Goal: Information Seeking & Learning: Learn about a topic

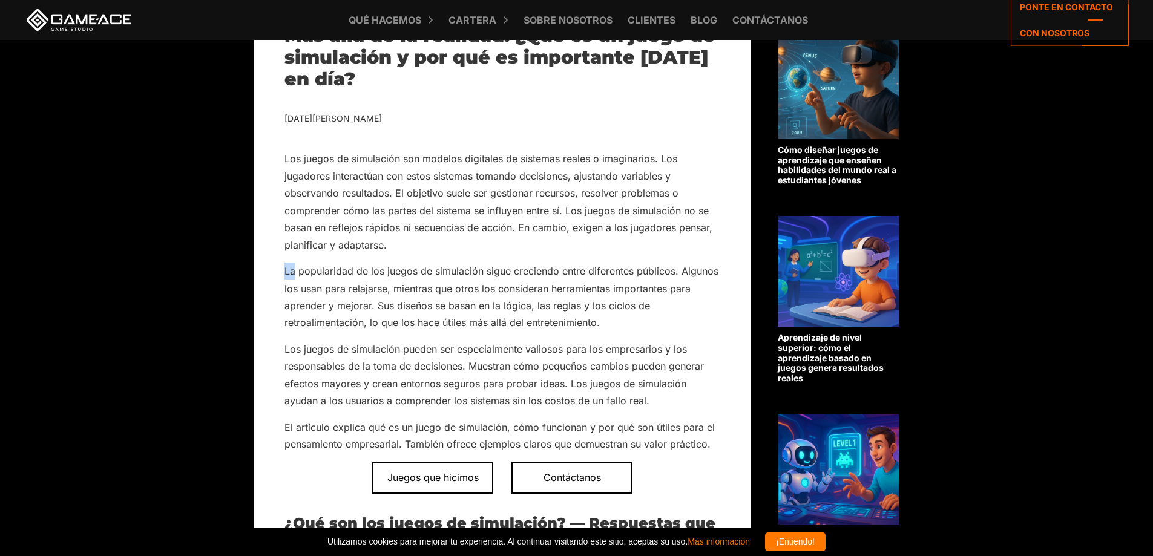
drag, startPoint x: 282, startPoint y: 271, endPoint x: 293, endPoint y: 275, distance: 11.7
click at [293, 275] on font "La popularidad de los juegos de simulación sigue creciendo entre diferentes púb…" at bounding box center [501, 297] width 434 height 64
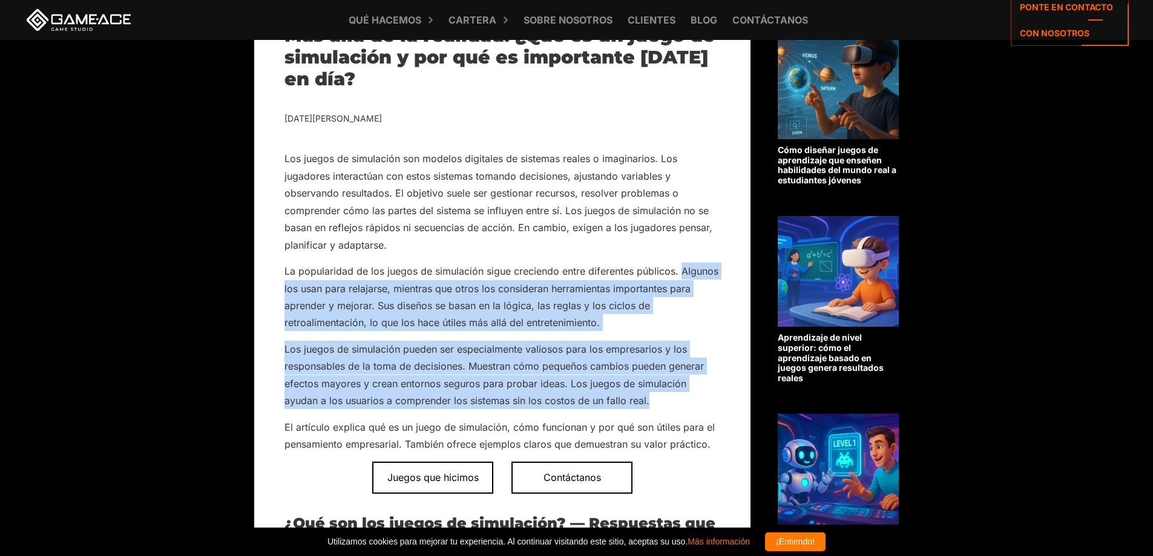
scroll to position [484, 0]
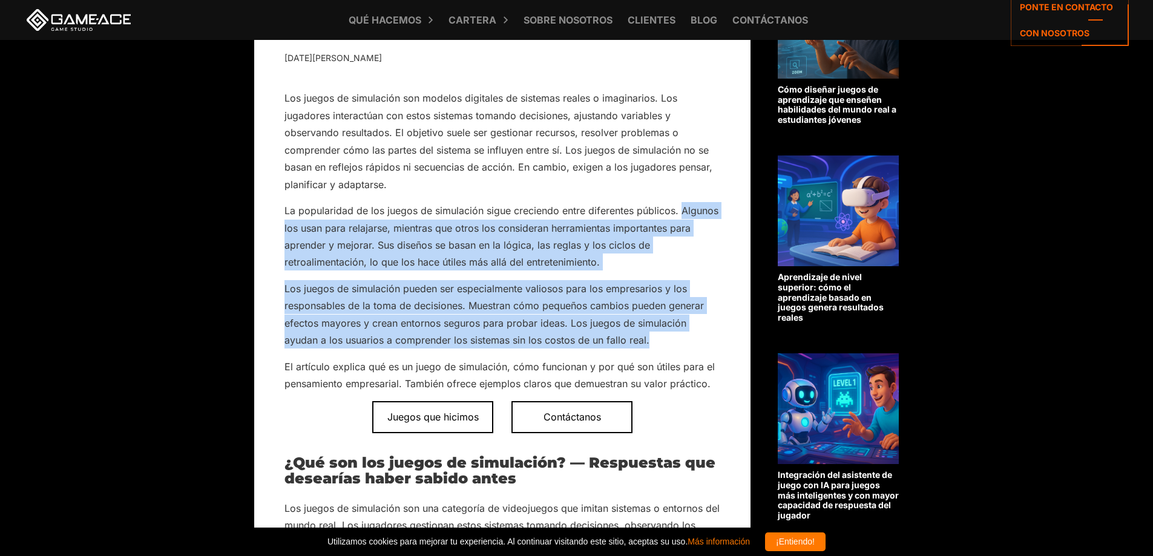
drag, startPoint x: 682, startPoint y: 269, endPoint x: 661, endPoint y: 344, distance: 78.0
copy div "Algunos los usan para relajarse, mientras que otros los consideran herramientas…"
click at [479, 244] on font "La popularidad de los juegos de simulación sigue creciendo entre diferentes púb…" at bounding box center [501, 237] width 434 height 64
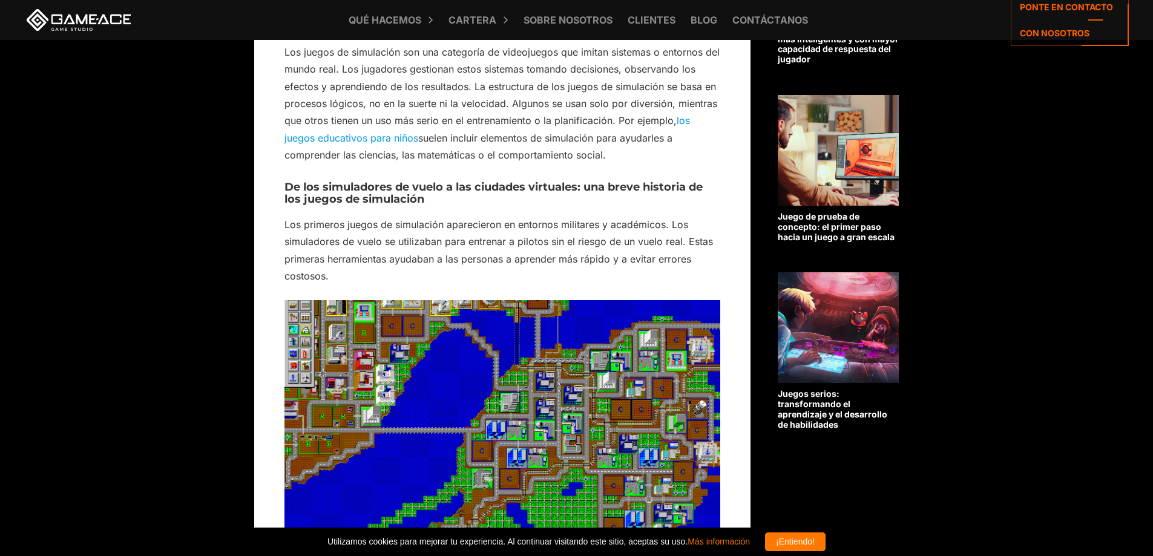
scroll to position [968, 0]
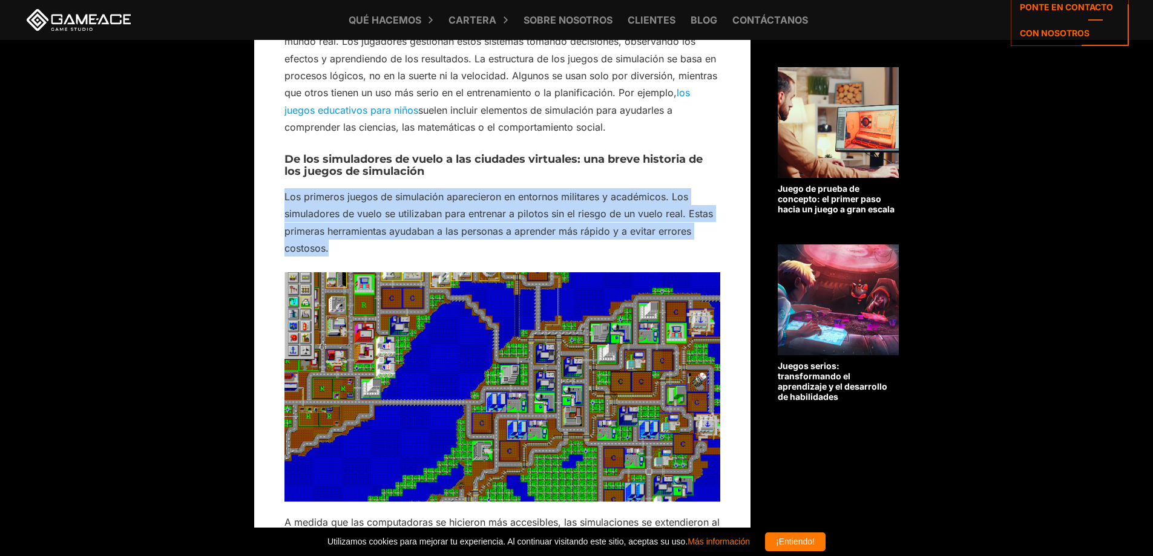
drag, startPoint x: 275, startPoint y: 192, endPoint x: 399, endPoint y: 248, distance: 135.4
copy font "Los primeros juegos de simulación aparecieron en entornos militares y académico…"
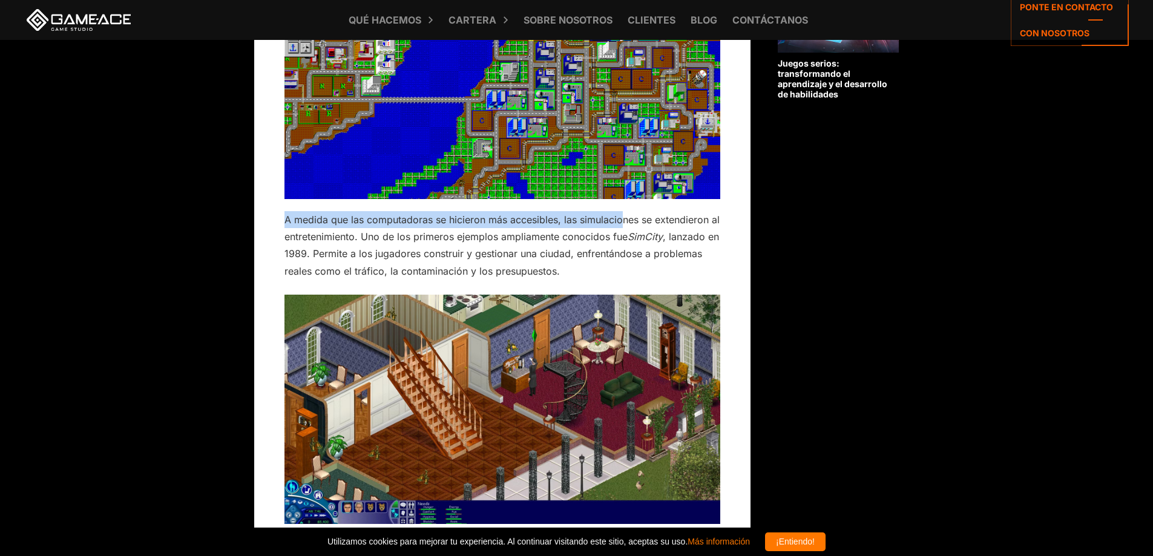
scroll to position [1268, 0]
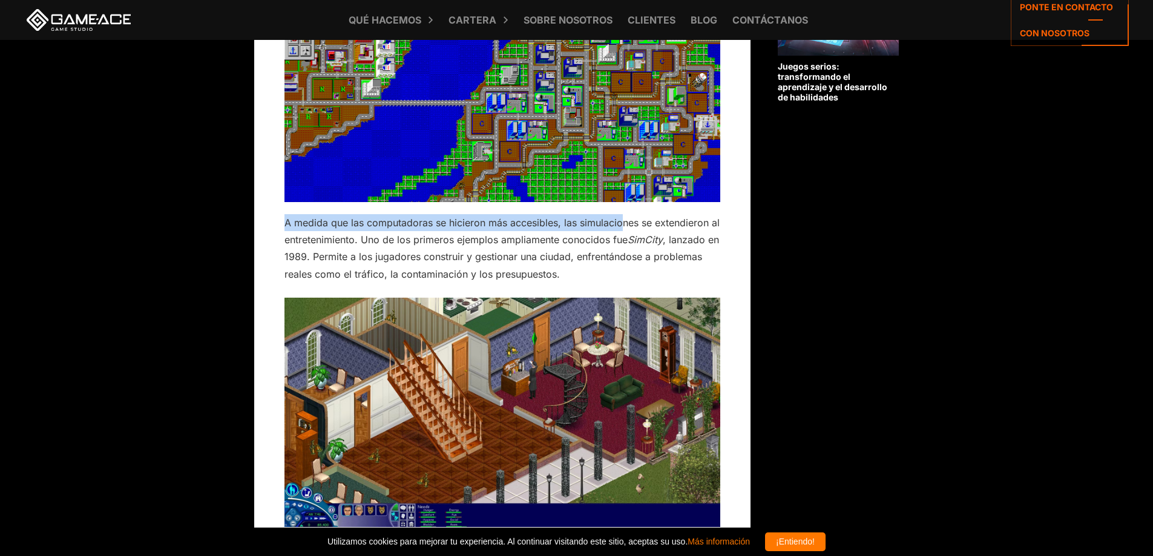
drag, startPoint x: 278, startPoint y: 216, endPoint x: 567, endPoint y: 278, distance: 295.4
copy p "A medida que las computadoras se hicieron más accesibles, las simulaciones se e…"
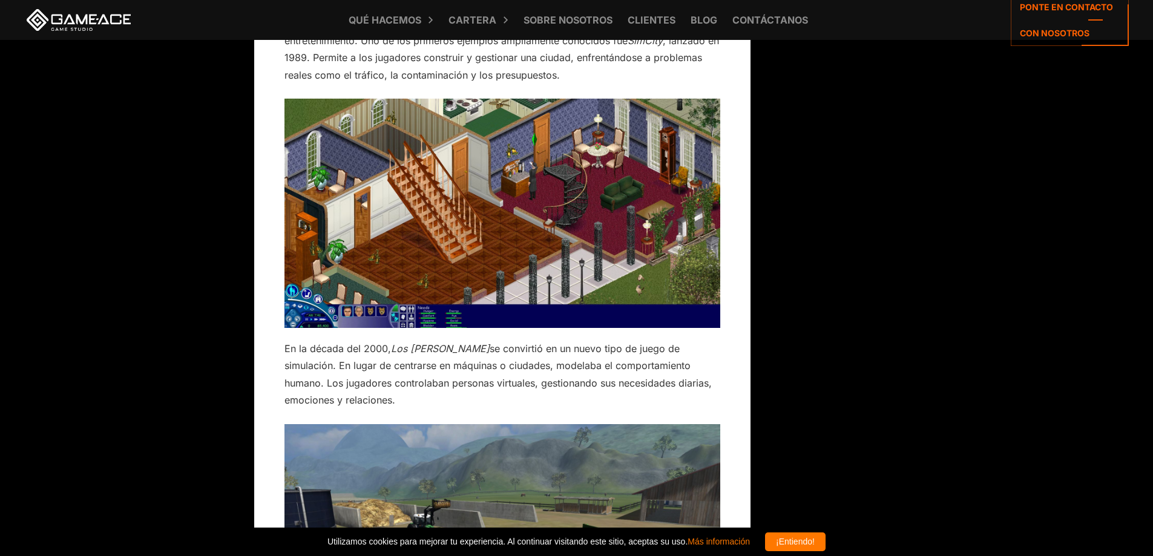
scroll to position [1571, 0]
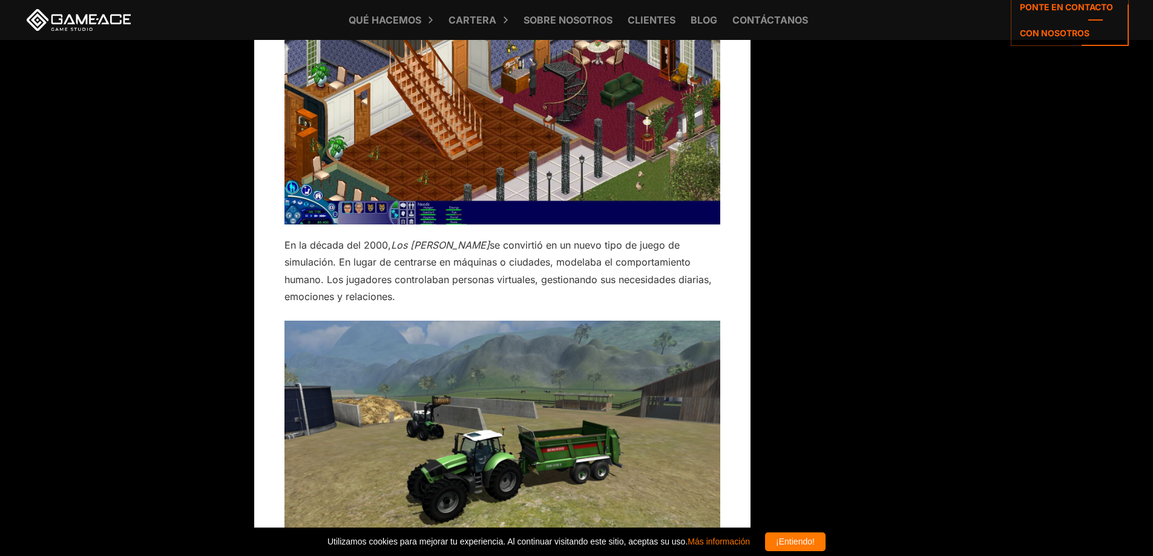
drag, startPoint x: 278, startPoint y: 245, endPoint x: 718, endPoint y: 280, distance: 442.0
copy p "En la década del 2000, Los [PERSON_NAME] se convirtió en un nuevo tipo de juego…"
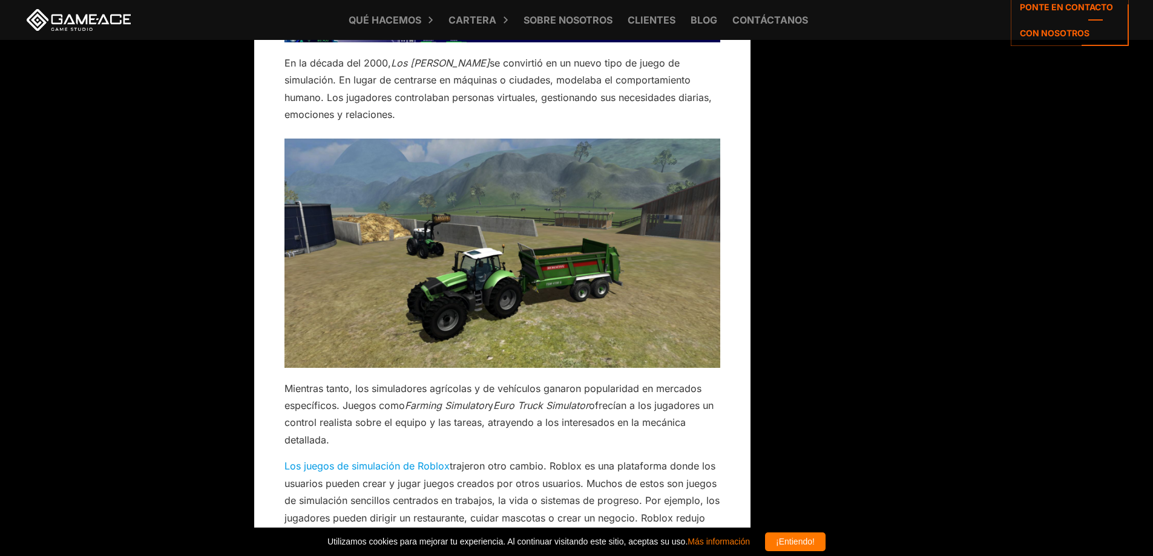
scroll to position [1994, 0]
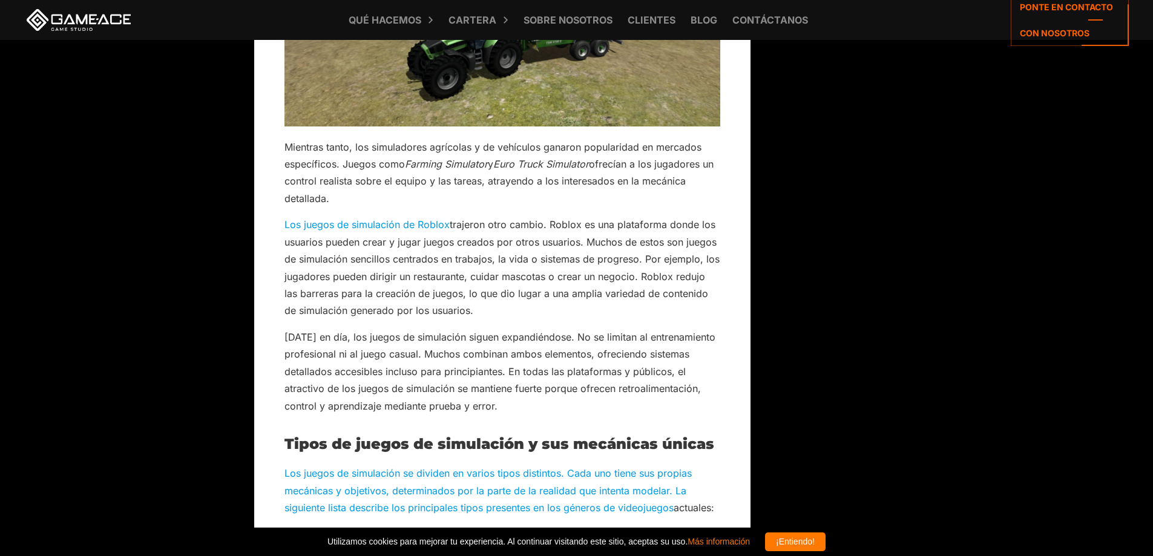
drag, startPoint x: 807, startPoint y: 278, endPoint x: 797, endPoint y: 274, distance: 11.1
drag, startPoint x: 277, startPoint y: 206, endPoint x: 513, endPoint y: 206, distance: 236.1
click at [514, 219] on font "trajeron otro cambio. Roblox es una plataforma donde los usuarios pueden crear …" at bounding box center [501, 268] width 435 height 98
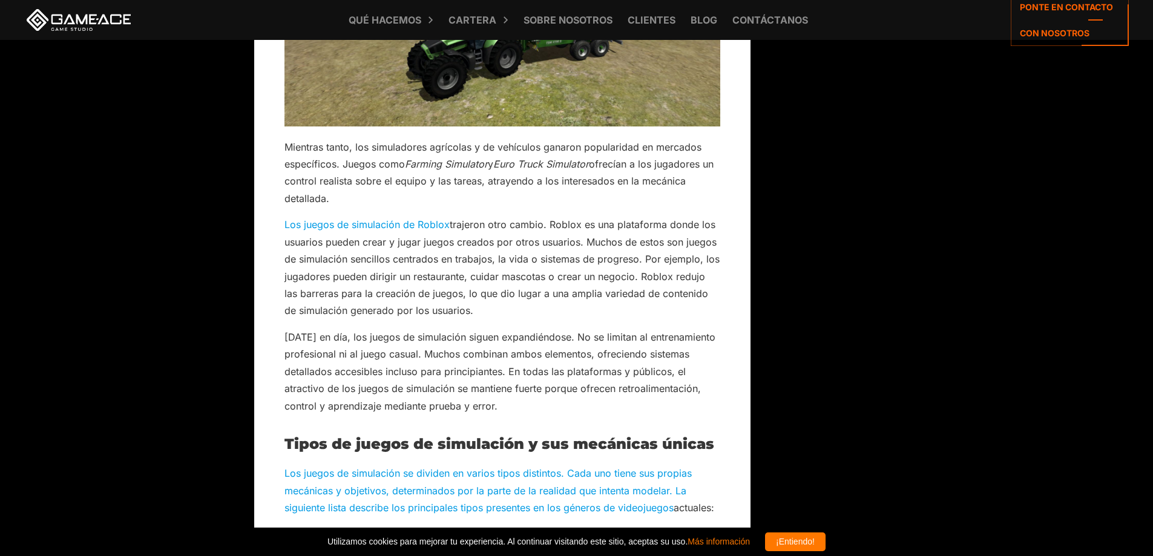
click at [539, 219] on font "trajeron otro cambio. Roblox es una plataforma donde los usuarios pueden crear …" at bounding box center [501, 268] width 435 height 98
drag, startPoint x: 277, startPoint y: 209, endPoint x: 500, endPoint y: 288, distance: 237.0
copy p "Los juegos de simulación de Roblox trajeron otro cambio. Roblox es una platafor…"
click at [573, 331] on font "[DATE] en día, los juegos de simulación siguen expandiéndose. No se limitan al …" at bounding box center [499, 371] width 431 height 81
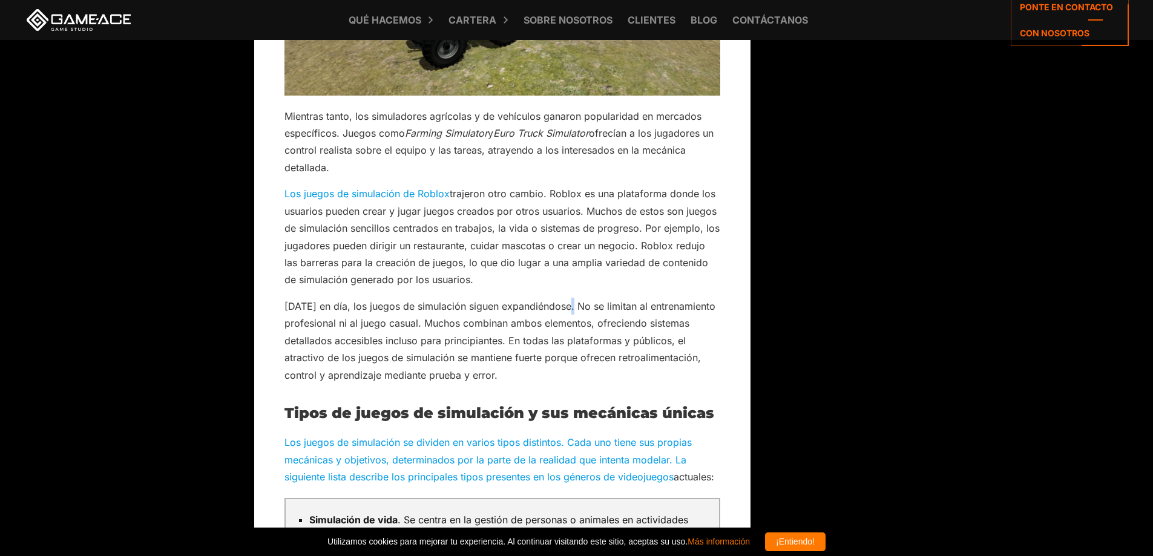
scroll to position [2055, 0]
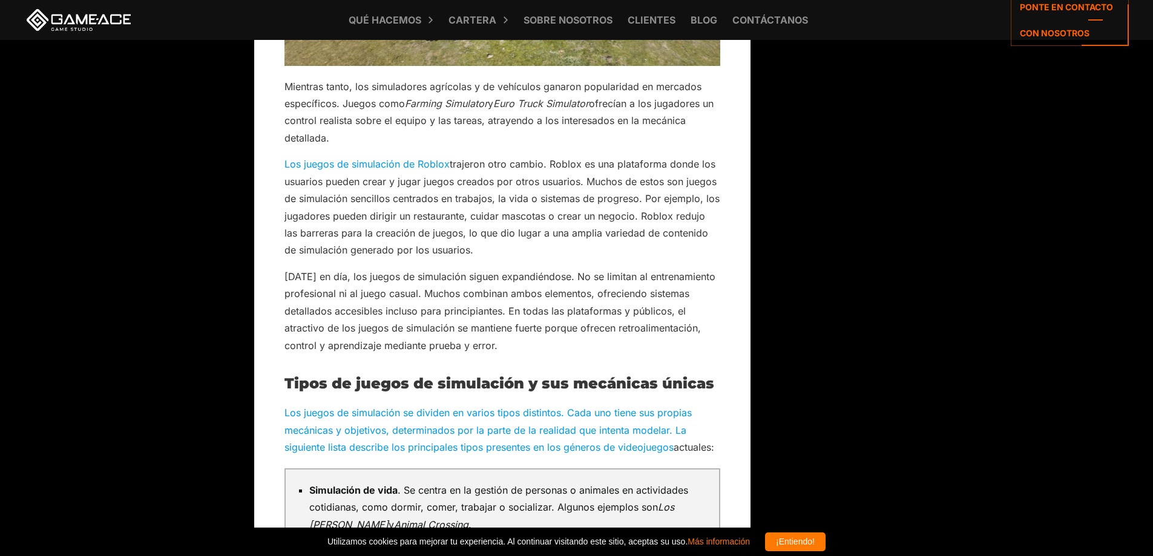
click at [401, 316] on font "[DATE] en día, los juegos de simulación siguen expandiéndose. No se limitan al …" at bounding box center [499, 311] width 431 height 81
click at [583, 271] on font "[DATE] en día, los juegos de simulación siguen expandiéndose. No se limitan al …" at bounding box center [499, 311] width 431 height 81
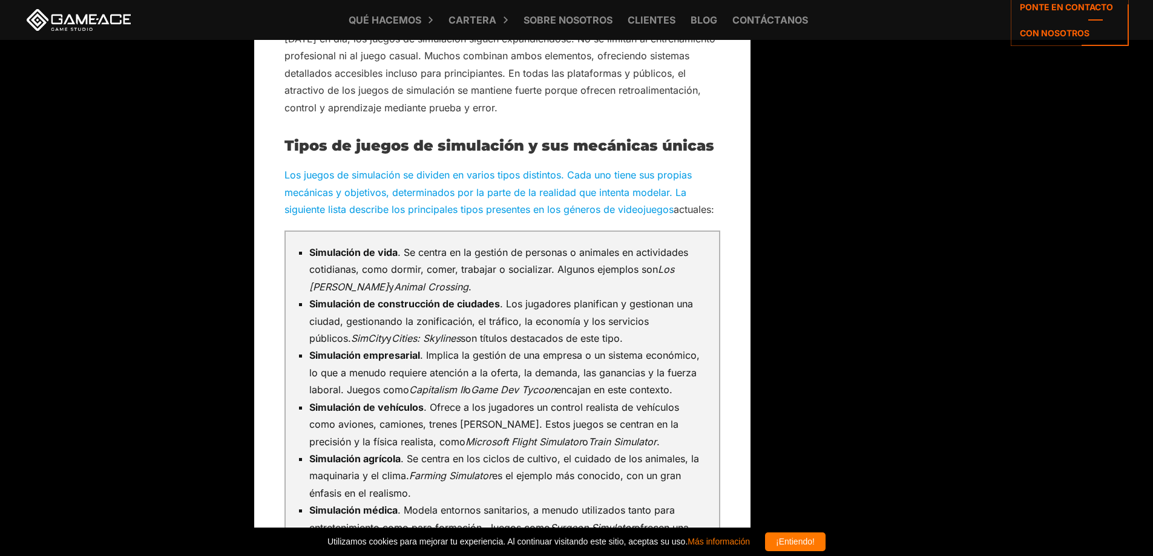
scroll to position [2297, 0]
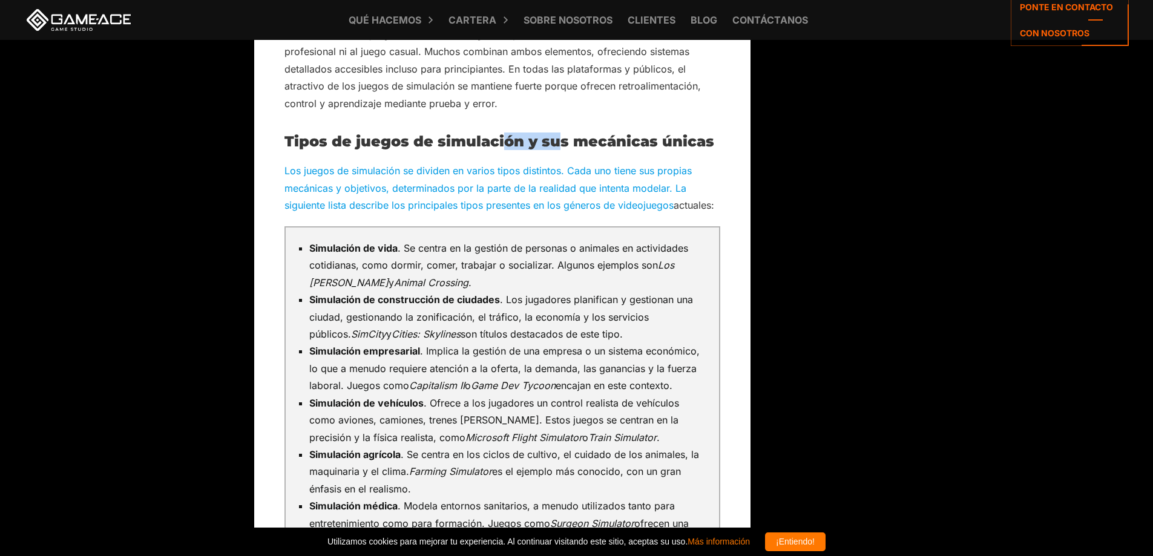
drag, startPoint x: 507, startPoint y: 123, endPoint x: 559, endPoint y: 119, distance: 52.2
click at [559, 133] on font "Tipos de juegos de simulación y sus mecánicas únicas" at bounding box center [499, 142] width 430 height 18
click at [554, 133] on font "Tipos de juegos de simulación y sus mecánicas únicas" at bounding box center [499, 142] width 430 height 18
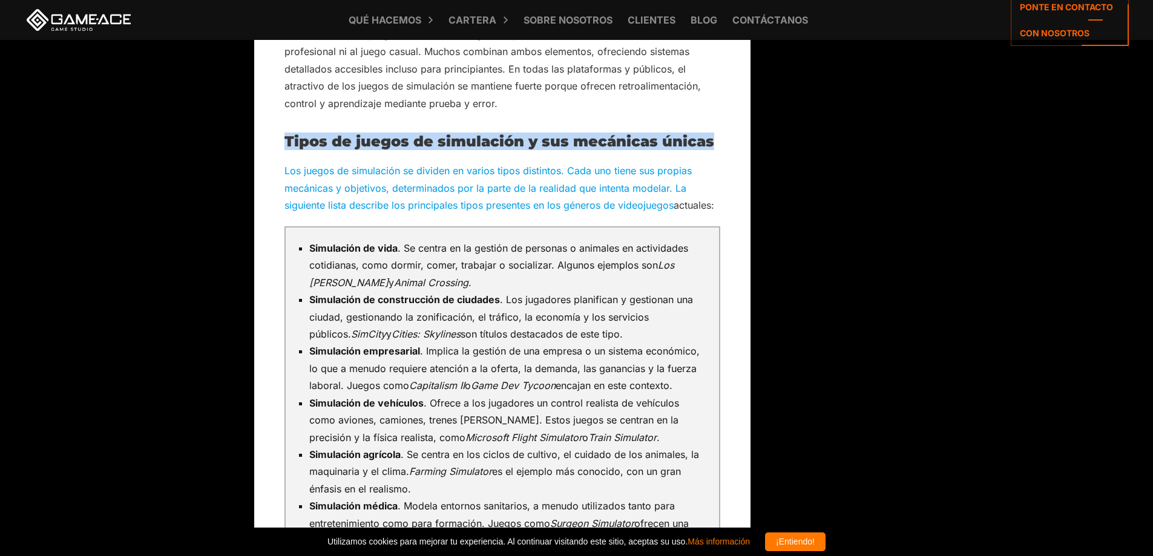
click at [554, 133] on font "Tipos de juegos de simulación y sus mecánicas únicas" at bounding box center [499, 142] width 430 height 18
click at [468, 133] on font "Tipos de juegos de simulación y sus mecánicas únicas" at bounding box center [499, 142] width 430 height 18
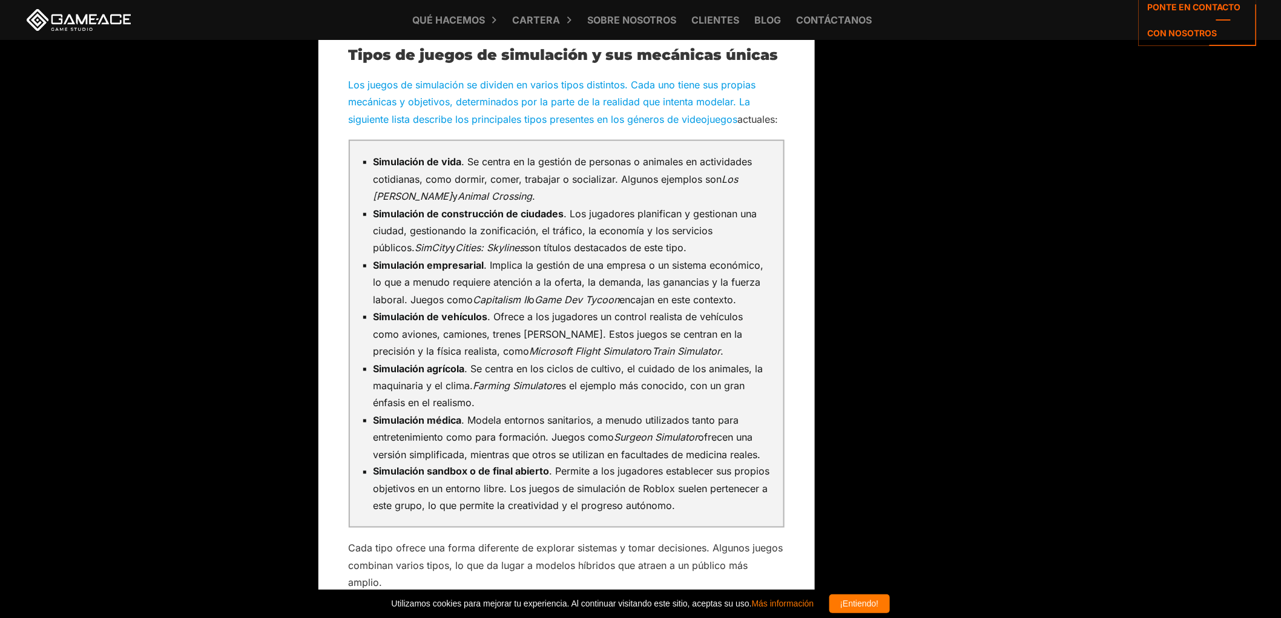
scroll to position [2425, 0]
drag, startPoint x: 371, startPoint y: 157, endPoint x: 747, endPoint y: 512, distance: 516.8
click at [747, 512] on ul "Simulación de vida . Se centra en la gestión de personas o animales en activida…" at bounding box center [566, 333] width 409 height 361
copy ul "Loremipsum do sita . Co adipis el se doeiusm te incididu u laboreet do magnaali…"
click at [758, 348] on li "Simulación de vehículos . Ofrece a los jugadores un control realista de vehícul…" at bounding box center [572, 332] width 398 height 51
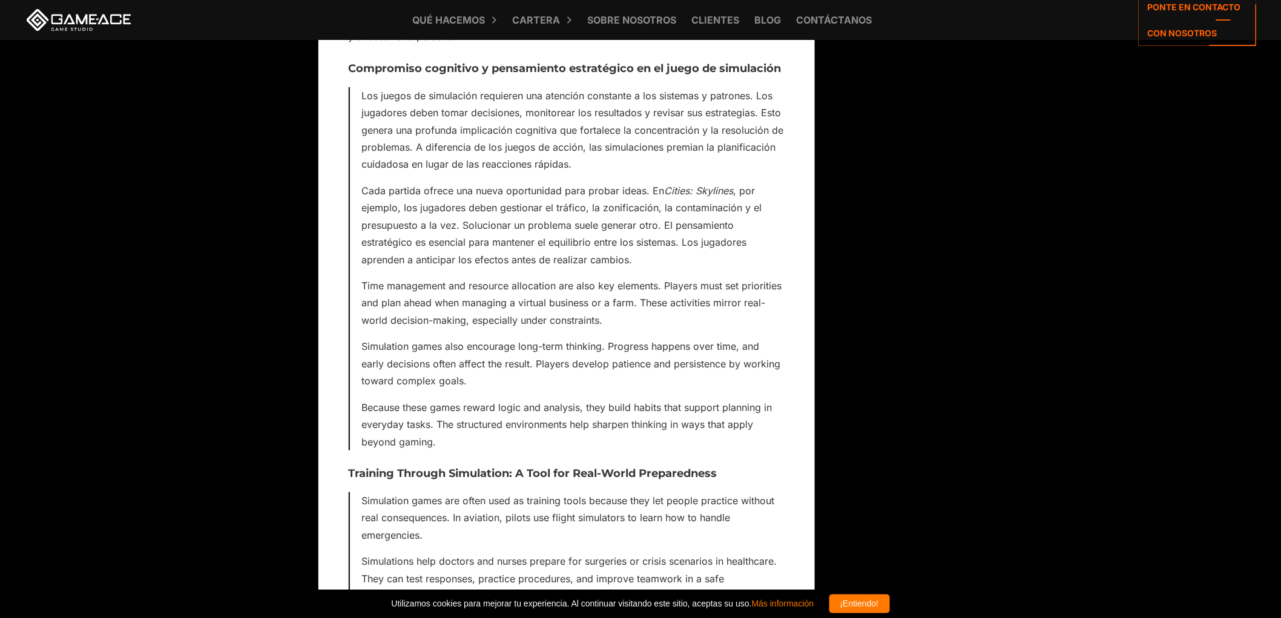
scroll to position [3837, 0]
